Goal: Navigation & Orientation: Find specific page/section

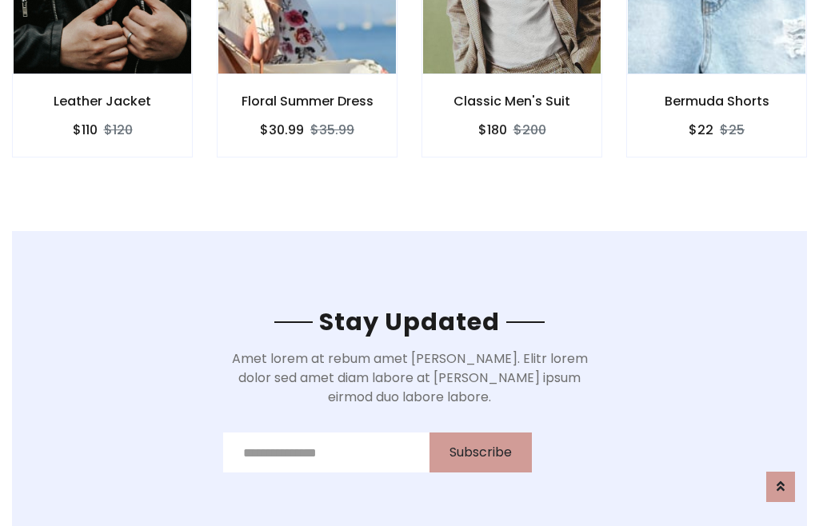
scroll to position [2408, 0]
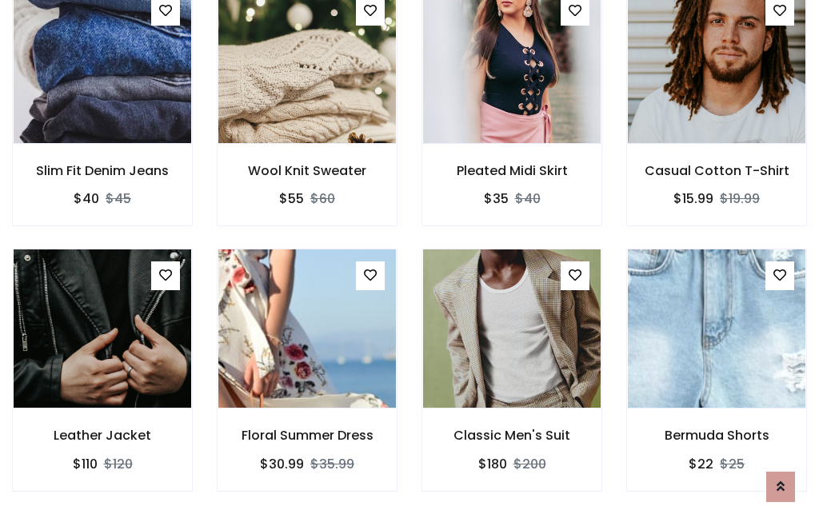
click at [409, 262] on div "Classic Men's Suit $180 $200" at bounding box center [511, 381] width 205 height 265
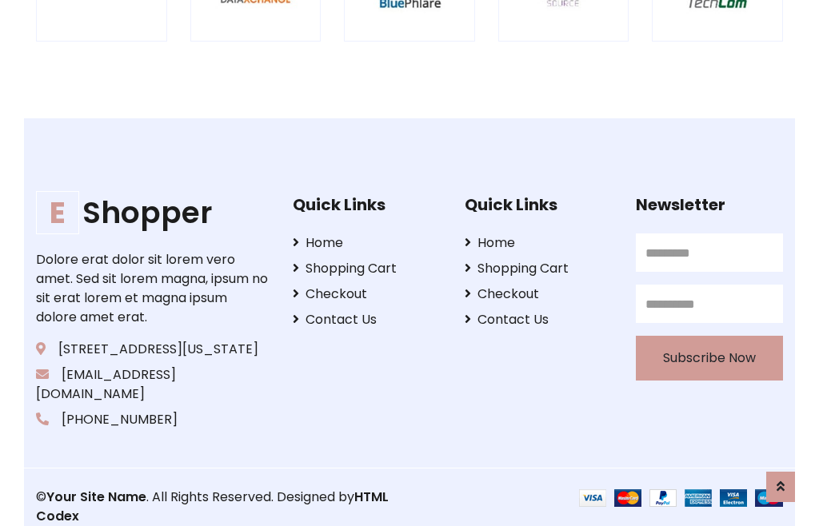
scroll to position [3044, 0]
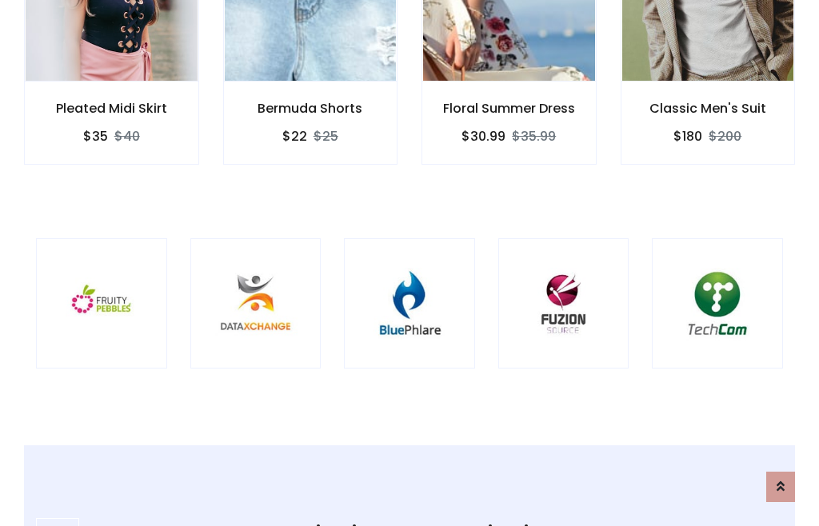
click at [409, 263] on img at bounding box center [409, 303] width 91 height 91
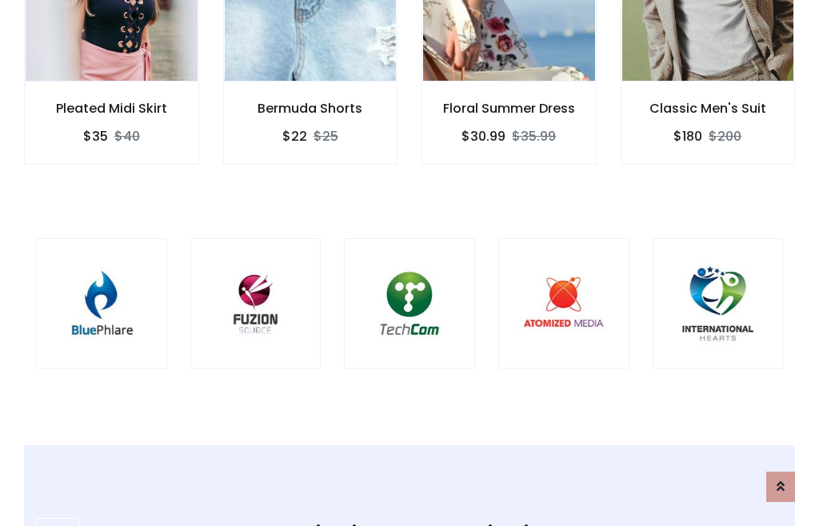
click at [409, 263] on img at bounding box center [409, 303] width 91 height 91
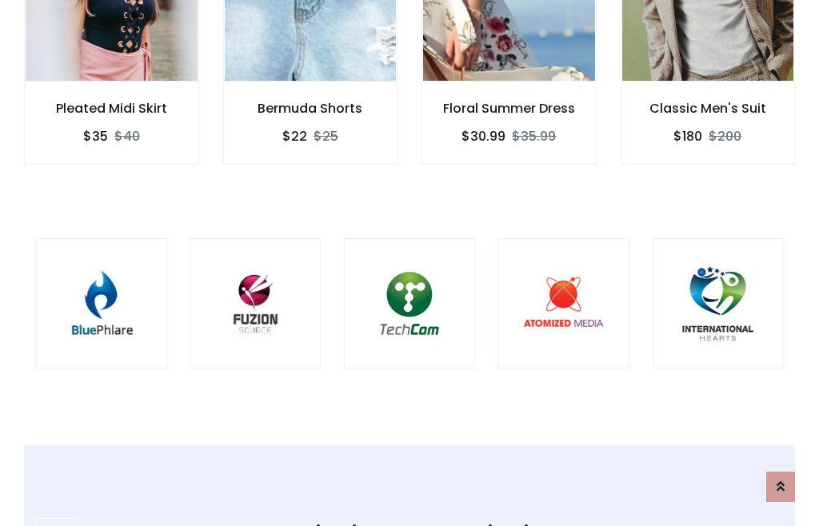
click at [409, 263] on img at bounding box center [409, 303] width 91 height 91
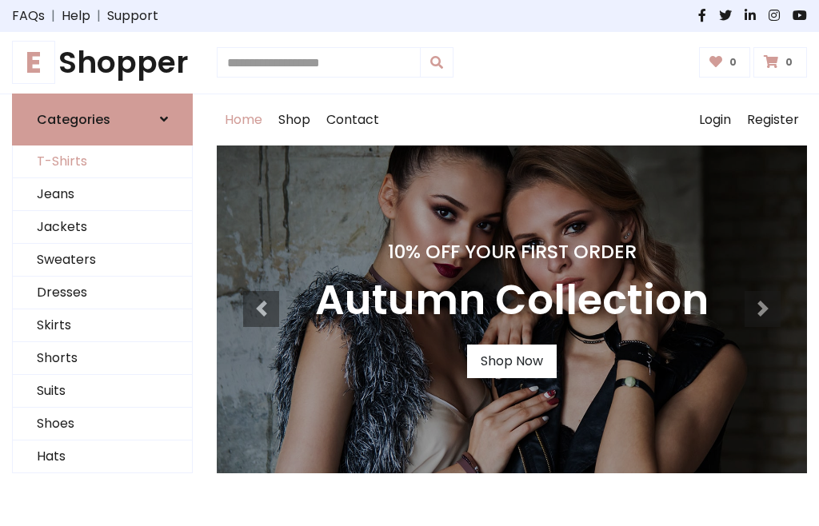
click at [102, 162] on link "T-Shirts" at bounding box center [102, 162] width 179 height 33
click at [102, 62] on h1 "E Shopper" at bounding box center [102, 63] width 181 height 36
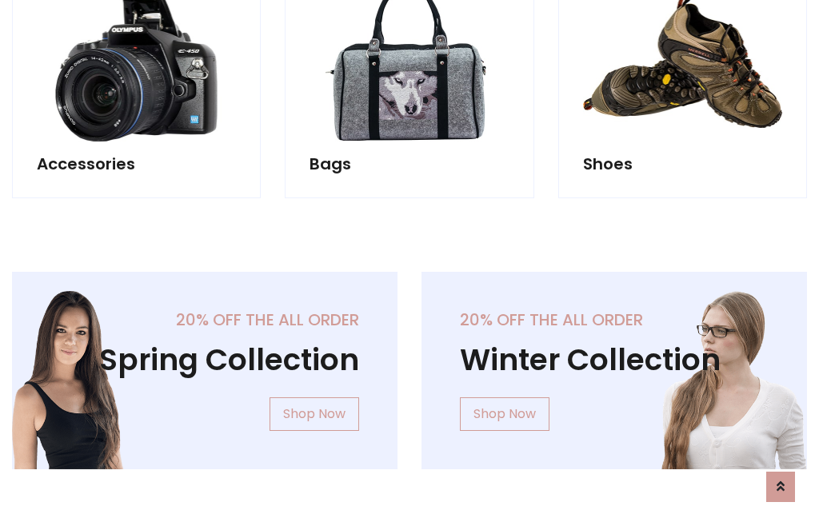
scroll to position [1554, 0]
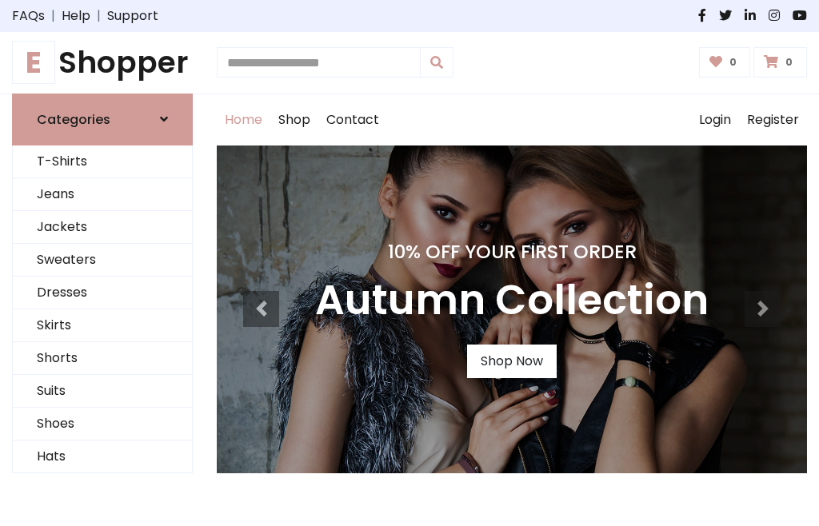
scroll to position [525, 0]
